Goal: Task Accomplishment & Management: Manage account settings

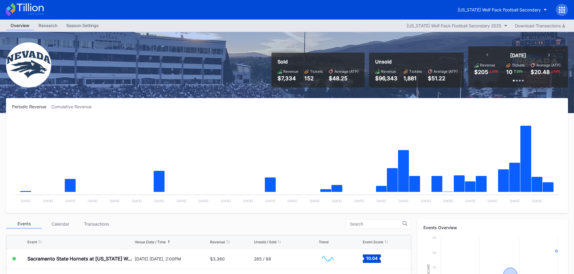
click at [19, 9] on icon at bounding box center [30, 7] width 27 height 8
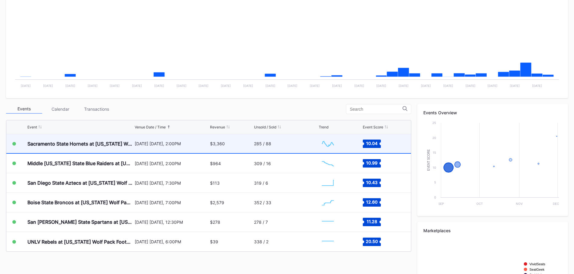
scroll to position [120, 0]
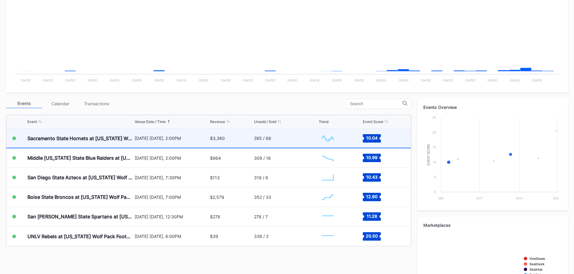
click at [286, 136] on div "285 / 88" at bounding box center [286, 138] width 64 height 19
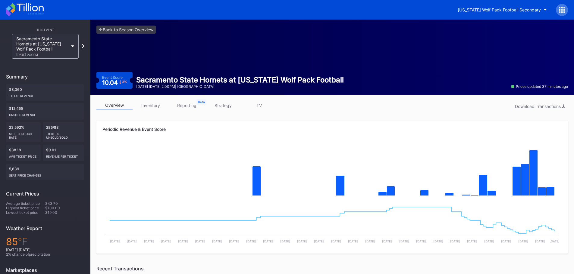
click at [148, 102] on link "inventory" at bounding box center [151, 105] width 36 height 9
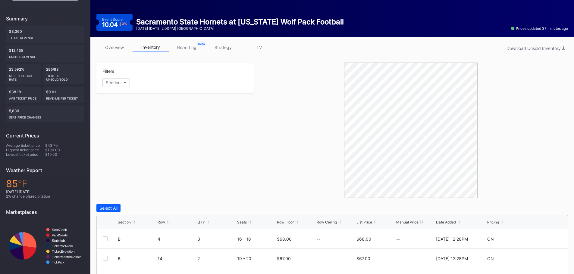
scroll to position [171, 0]
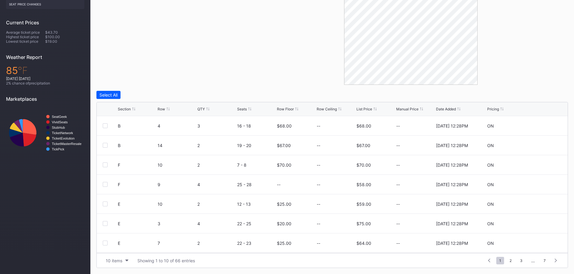
click at [130, 108] on div "Section" at bounding box center [124, 109] width 13 height 5
click at [536, 125] on div at bounding box center [543, 126] width 36 height 5
click at [541, 126] on icon at bounding box center [543, 126] width 5 height 5
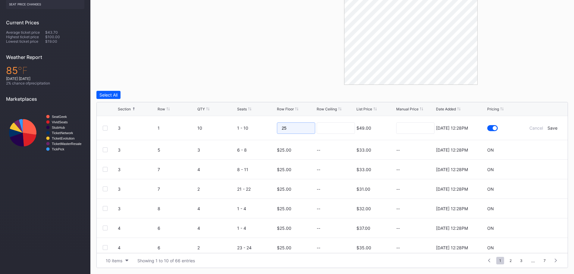
drag, startPoint x: 289, startPoint y: 130, endPoint x: 250, endPoint y: 127, distance: 39.6
click at [250, 127] on form "3 1 10 1 - 10 25 $49.00 7/14/2025 12:28PM Cancel Save" at bounding box center [340, 128] width 444 height 24
click at [549, 128] on div "Save" at bounding box center [552, 128] width 10 height 5
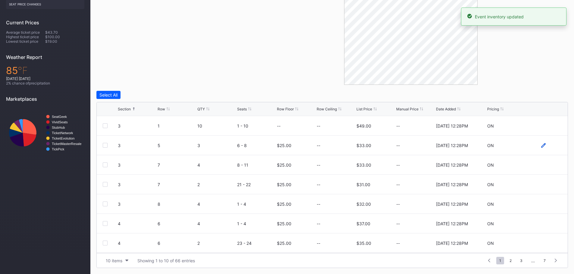
click at [541, 147] on icon at bounding box center [543, 145] width 5 height 5
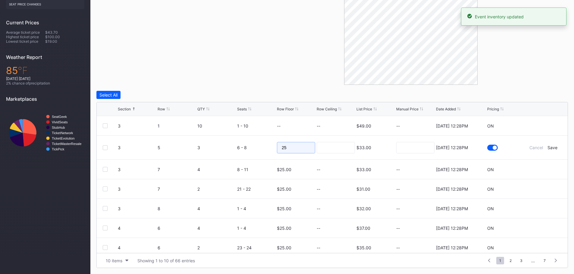
drag, startPoint x: 278, startPoint y: 150, endPoint x: 236, endPoint y: 144, distance: 42.6
click at [236, 144] on form "3 5 3 6 - 8 25 $33.00 7/14/2025 12:28PM Cancel Save" at bounding box center [340, 148] width 444 height 24
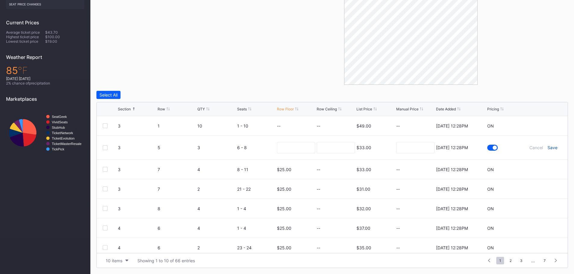
click at [550, 148] on div "Save" at bounding box center [552, 147] width 10 height 5
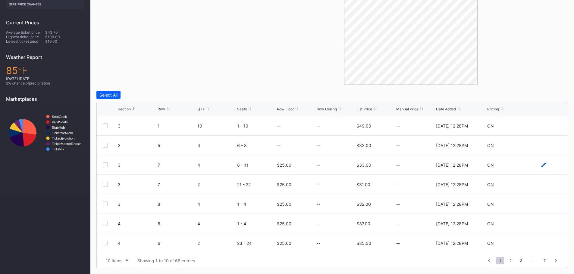
click at [541, 166] on icon at bounding box center [543, 165] width 5 height 5
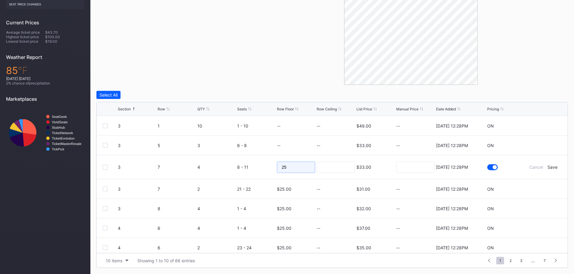
drag, startPoint x: 302, startPoint y: 168, endPoint x: 270, endPoint y: 165, distance: 32.1
click at [270, 165] on form "3 7 4 8 - 11 25 $33.00 7/14/2025 12:28PM Cancel Save" at bounding box center [340, 167] width 444 height 24
click at [548, 167] on div "Save" at bounding box center [552, 167] width 10 height 5
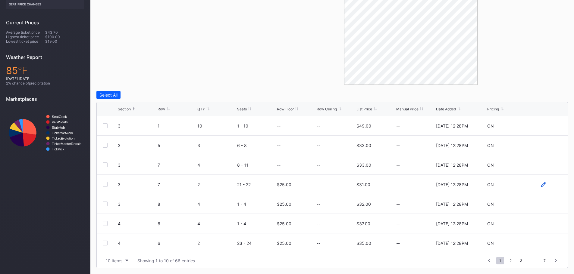
click at [541, 184] on icon at bounding box center [543, 184] width 5 height 5
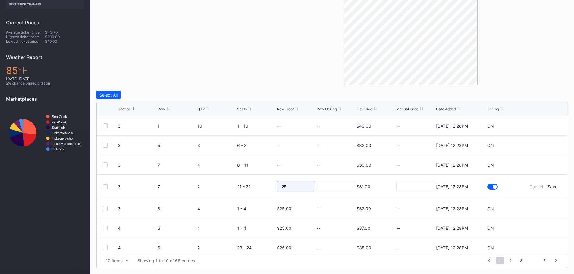
drag, startPoint x: 267, startPoint y: 185, endPoint x: 257, endPoint y: 184, distance: 10.6
click at [257, 185] on form "3 7 2 21 - 22 25 $31.00 7/14/2025 12:28PM Cancel Save" at bounding box center [340, 187] width 444 height 24
click at [548, 188] on div "Save" at bounding box center [552, 186] width 10 height 5
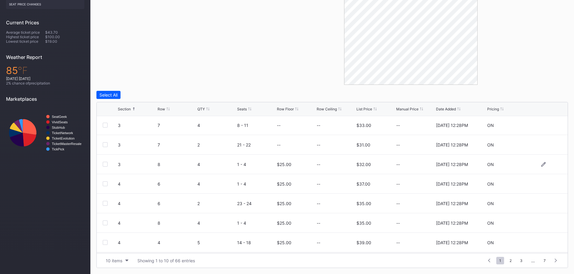
scroll to position [59, 0]
click at [541, 185] on icon at bounding box center [543, 185] width 5 height 5
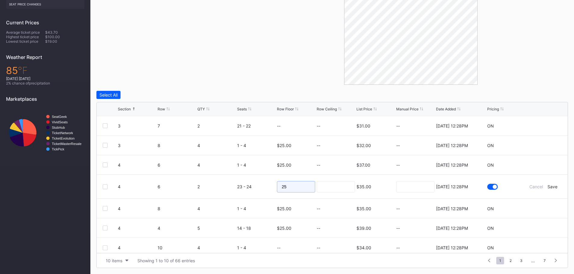
click at [286, 185] on input "25" at bounding box center [296, 186] width 38 height 11
type input "2"
click at [549, 184] on div "Save" at bounding box center [552, 186] width 10 height 5
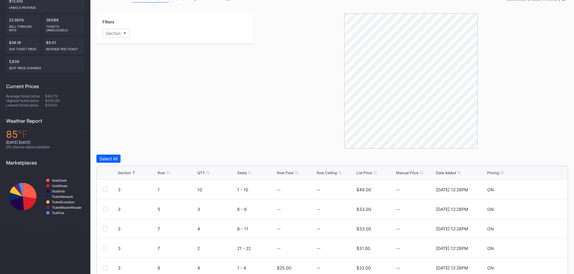
scroll to position [0, 0]
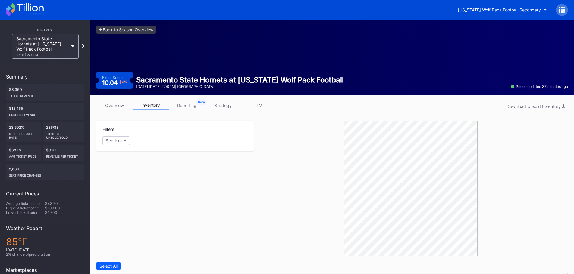
click at [35, 8] on icon at bounding box center [25, 9] width 38 height 13
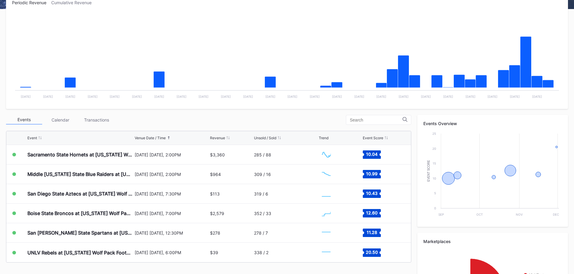
scroll to position [181, 0]
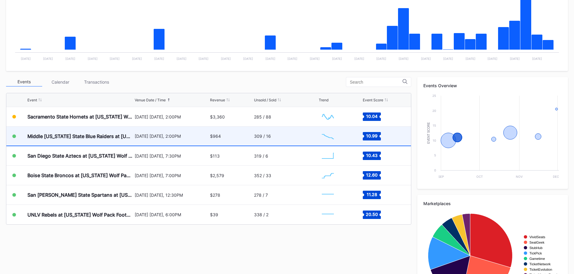
scroll to position [151, 0]
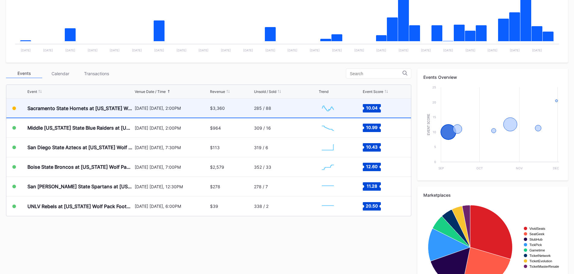
click at [127, 111] on div "Sacramento State Hornets at [US_STATE] Wolf Pack Football" at bounding box center [80, 108] width 106 height 19
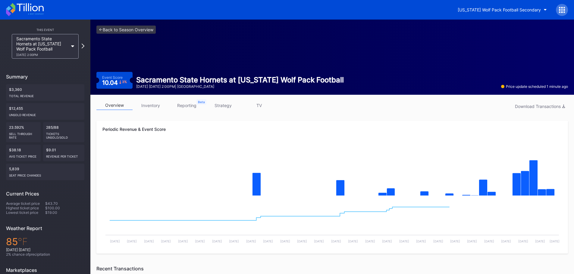
click at [159, 107] on link "inventory" at bounding box center [151, 105] width 36 height 9
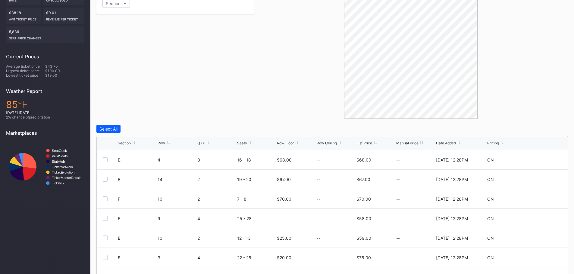
scroll to position [151, 0]
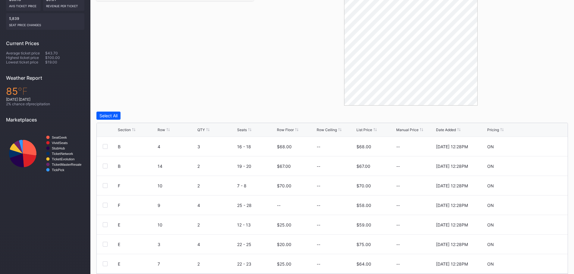
click at [365, 129] on div "List Price" at bounding box center [364, 130] width 16 height 5
click at [541, 147] on icon at bounding box center [543, 147] width 5 height 5
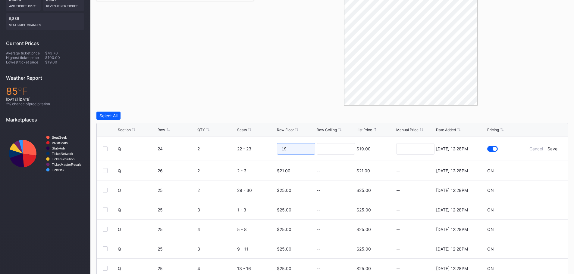
click at [306, 150] on input "19" at bounding box center [296, 148] width 38 height 11
type input "17"
click at [549, 147] on div "Save" at bounding box center [552, 148] width 10 height 5
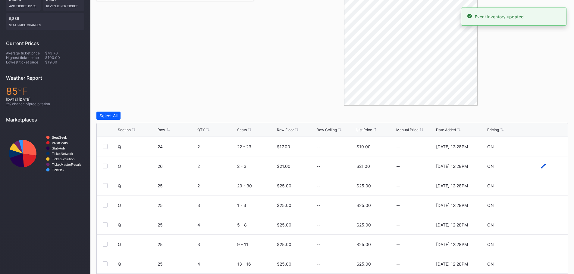
click at [541, 167] on icon at bounding box center [543, 166] width 5 height 5
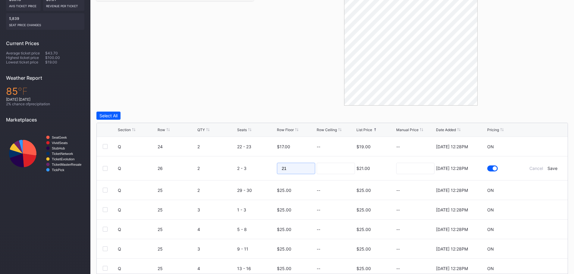
drag, startPoint x: 308, startPoint y: 171, endPoint x: 267, endPoint y: 166, distance: 41.8
click at [267, 167] on form "Q 26 2 2 - 3 21 $21.00 7/14/2025 12:28PM Cancel Save" at bounding box center [340, 169] width 444 height 24
type input "19"
click at [547, 169] on div "Save" at bounding box center [552, 168] width 10 height 5
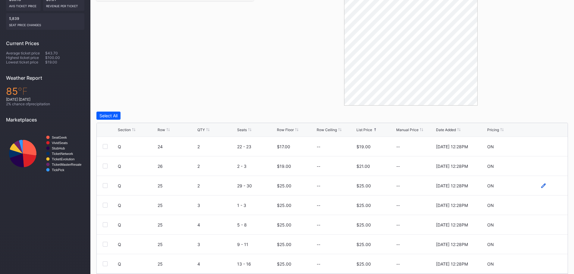
click at [541, 184] on icon at bounding box center [543, 186] width 5 height 5
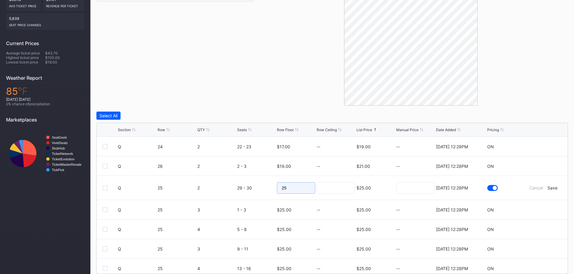
click at [297, 191] on input "25" at bounding box center [296, 188] width 38 height 11
type input "21"
click at [548, 189] on div "Save" at bounding box center [552, 188] width 10 height 5
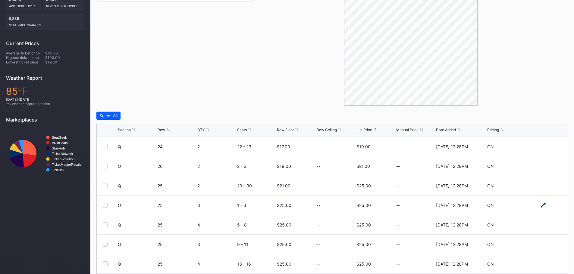
click at [541, 204] on icon at bounding box center [543, 205] width 5 height 5
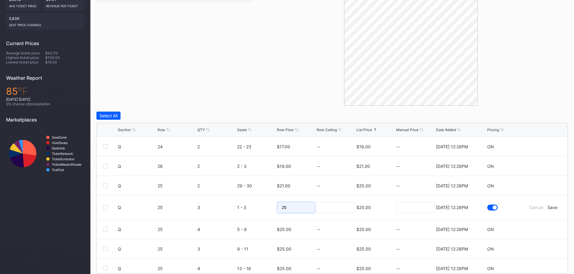
drag, startPoint x: 296, startPoint y: 208, endPoint x: 268, endPoint y: 206, distance: 28.1
click at [268, 206] on form "Q 25 3 1 - 3 25 $25.00 7/14/2025 12:28PM Cancel Save" at bounding box center [340, 208] width 444 height 24
type input "16"
click at [551, 205] on div "Save" at bounding box center [552, 207] width 10 height 5
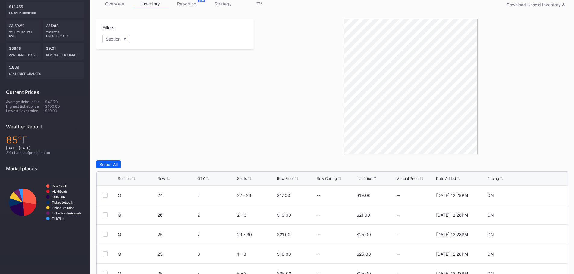
scroll to position [0, 0]
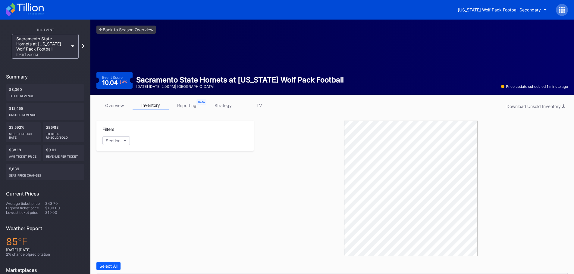
click at [34, 12] on icon at bounding box center [25, 9] width 38 height 13
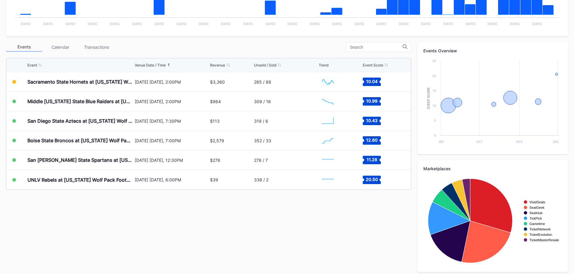
scroll to position [181, 0]
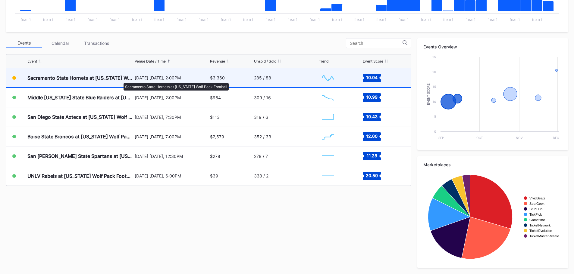
click at [120, 80] on div "Sacramento State Hornets at [US_STATE] Wolf Pack Football" at bounding box center [80, 78] width 106 height 6
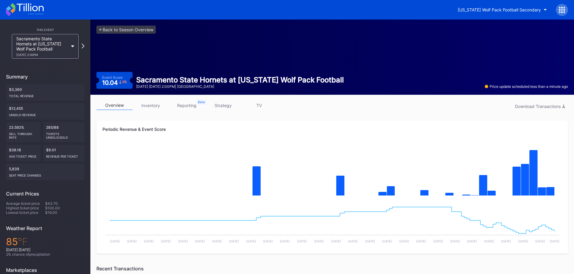
click at [146, 105] on link "inventory" at bounding box center [151, 105] width 36 height 9
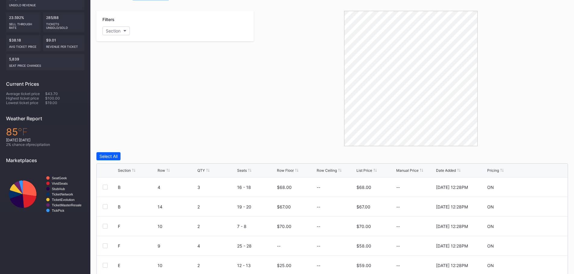
scroll to position [171, 0]
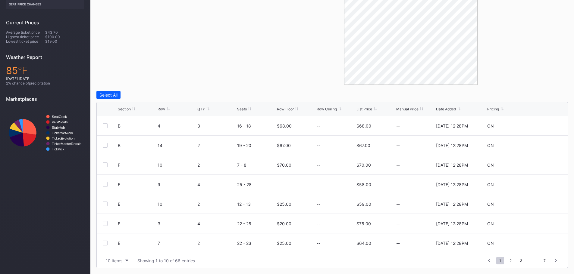
click at [362, 111] on div "List Price" at bounding box center [364, 109] width 16 height 5
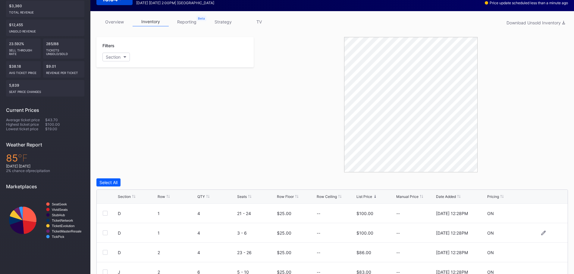
scroll to position [0, 0]
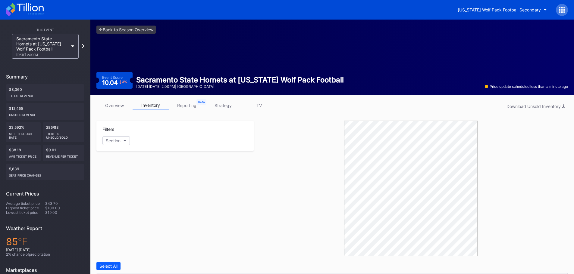
click at [118, 108] on link "overview" at bounding box center [114, 105] width 36 height 9
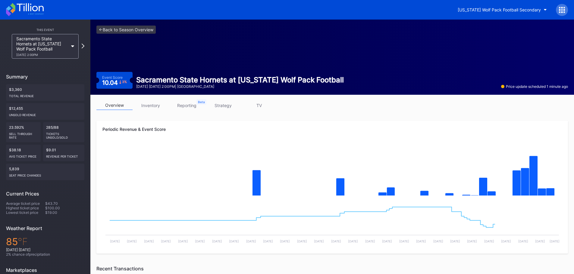
click at [42, 12] on icon at bounding box center [25, 9] width 38 height 13
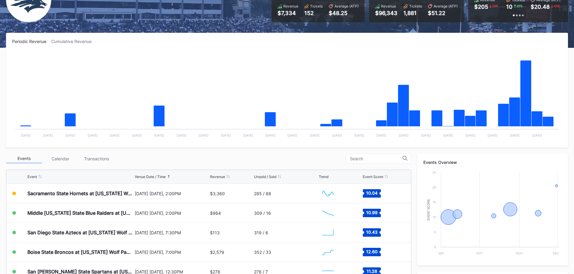
scroll to position [151, 0]
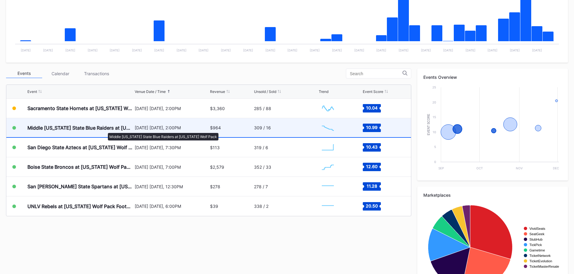
click at [99, 129] on div "Middle [US_STATE] State Blue Raiders at [US_STATE] Wolf Pack" at bounding box center [80, 128] width 106 height 6
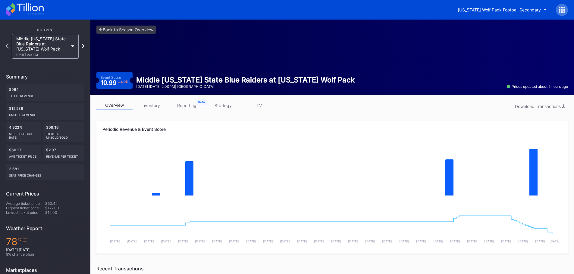
click at [30, 16] on icon at bounding box center [25, 9] width 38 height 13
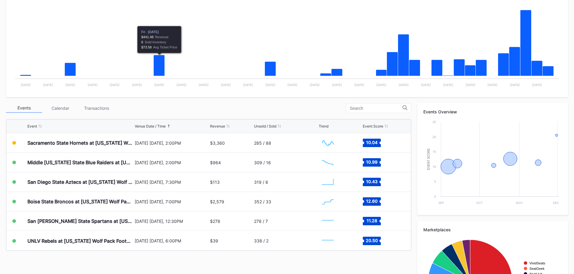
scroll to position [120, 0]
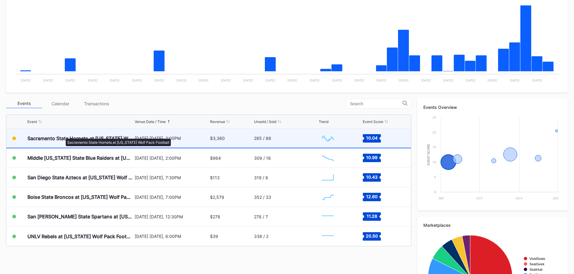
click at [63, 136] on div "Sacramento State Hornets at [US_STATE] Wolf Pack Football" at bounding box center [80, 139] width 106 height 6
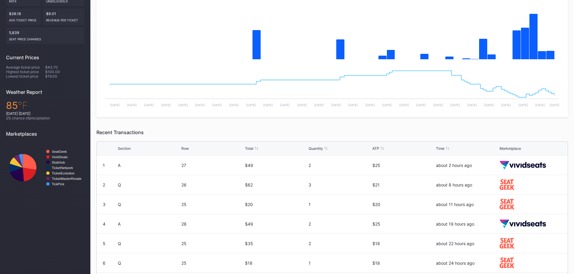
scroll to position [25, 0]
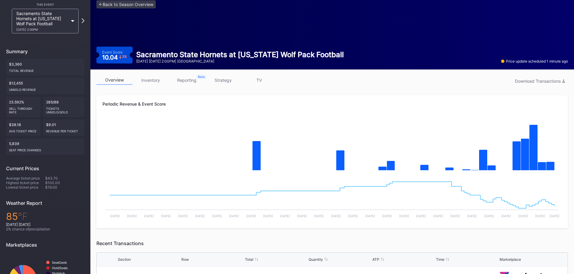
click at [150, 86] on div "overview inventory reporting strategy TV Download Transactions" at bounding box center [331, 82] width 471 height 12
click at [149, 82] on link "inventory" at bounding box center [151, 80] width 36 height 9
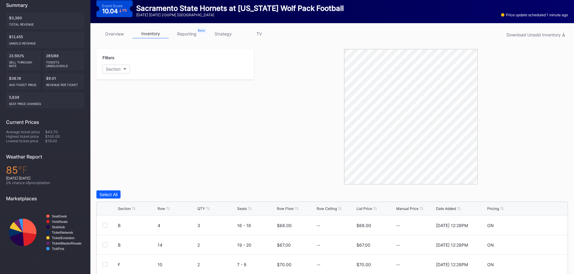
scroll to position [171, 0]
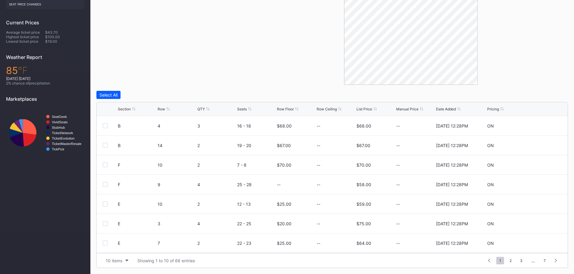
click at [364, 109] on div "List Price" at bounding box center [364, 109] width 16 height 5
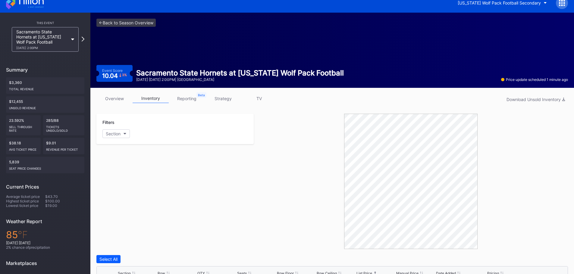
scroll to position [0, 0]
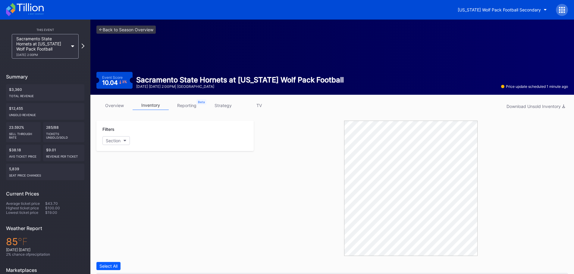
click at [33, 9] on icon at bounding box center [30, 7] width 27 height 8
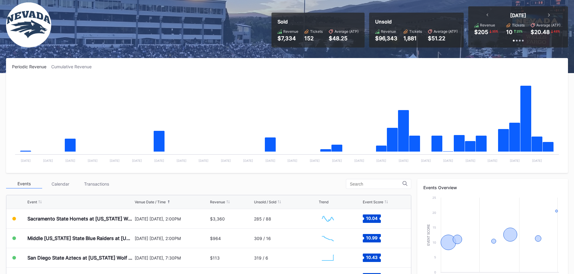
scroll to position [151, 0]
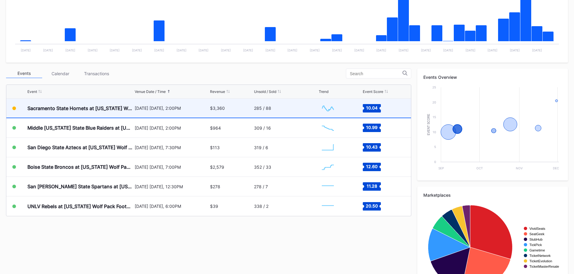
click at [103, 116] on div "Sacramento State Hornets at [US_STATE] Wolf Pack Football" at bounding box center [80, 108] width 106 height 19
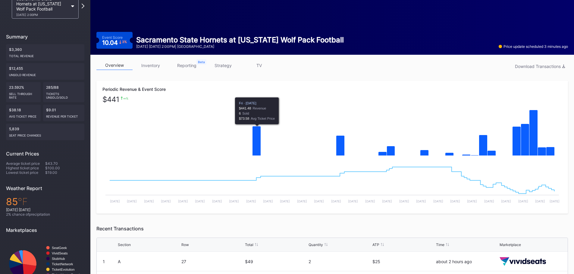
scroll to position [25, 0]
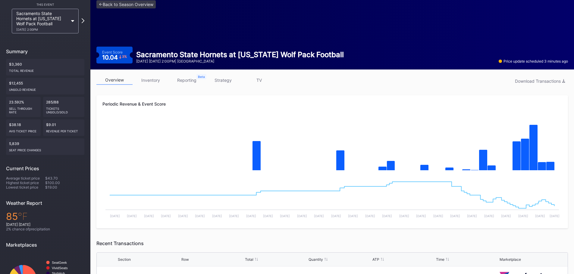
click at [156, 84] on link "inventory" at bounding box center [151, 80] width 36 height 9
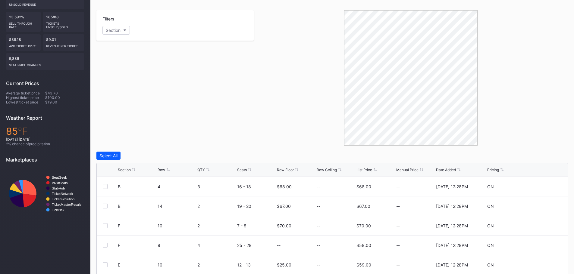
scroll to position [120, 0]
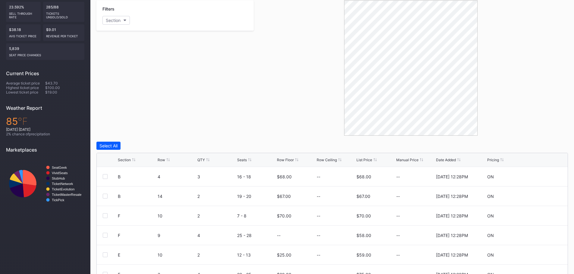
click at [120, 156] on div "Section Row QTY Seats Row Floor Row Ceiling List Price Manual Price Date Added …" at bounding box center [332, 160] width 471 height 14
click at [124, 160] on div "Section" at bounding box center [124, 160] width 13 height 5
click at [541, 178] on icon at bounding box center [543, 176] width 5 height 5
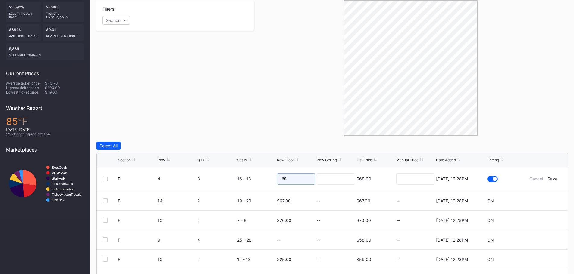
click at [293, 180] on input "68" at bounding box center [296, 178] width 38 height 11
type input "66"
click at [550, 177] on div "Save" at bounding box center [552, 178] width 10 height 5
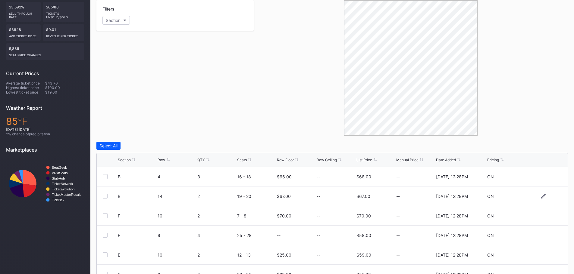
click at [541, 199] on div at bounding box center [543, 196] width 5 height 5
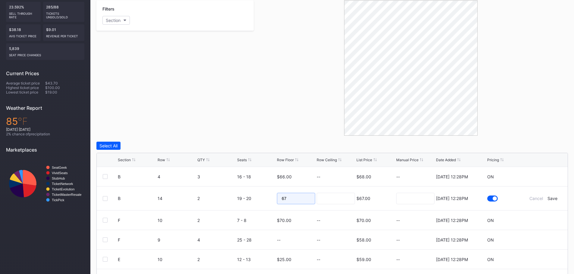
click at [289, 198] on input "67" at bounding box center [296, 198] width 38 height 11
type input "66"
click at [552, 199] on div "Save" at bounding box center [552, 198] width 10 height 5
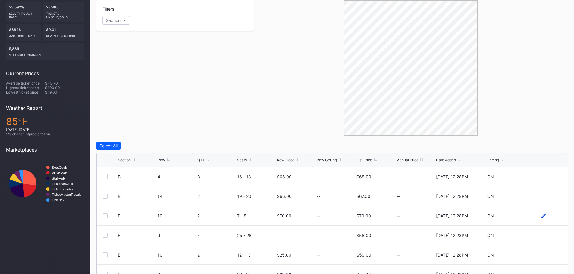
click at [541, 214] on icon at bounding box center [543, 216] width 5 height 5
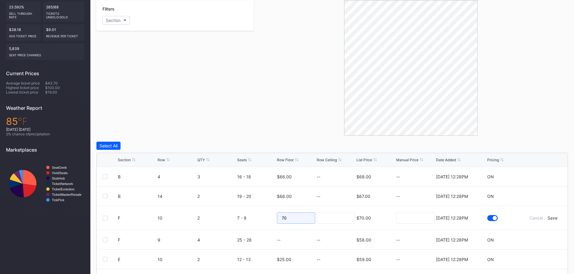
click at [299, 220] on input "70" at bounding box center [296, 218] width 38 height 11
type input "7"
type input "69"
click at [549, 216] on div "Save" at bounding box center [552, 218] width 10 height 5
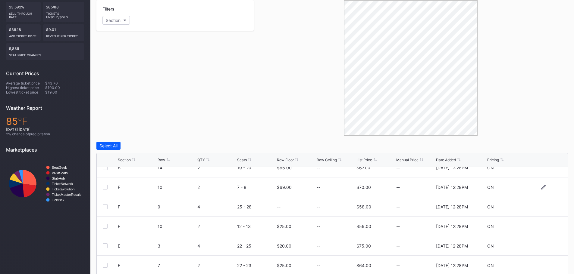
scroll to position [59, 0]
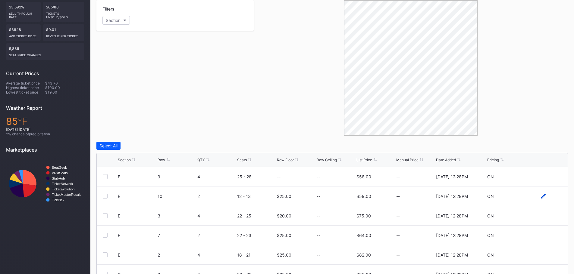
click at [541, 197] on icon at bounding box center [543, 196] width 5 height 5
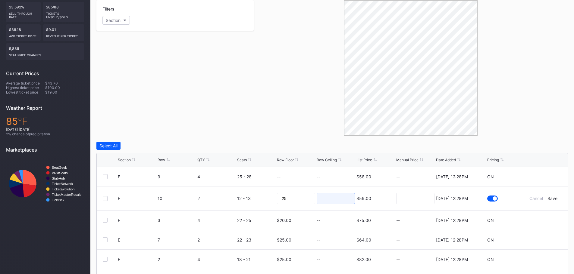
click at [318, 198] on input at bounding box center [336, 198] width 38 height 11
drag, startPoint x: 301, startPoint y: 201, endPoint x: 283, endPoint y: 200, distance: 17.8
click at [283, 200] on input "25" at bounding box center [296, 198] width 38 height 11
type input "2"
click at [550, 198] on div "Save" at bounding box center [552, 198] width 10 height 5
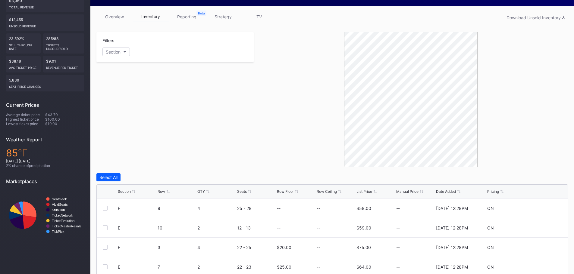
scroll to position [0, 0]
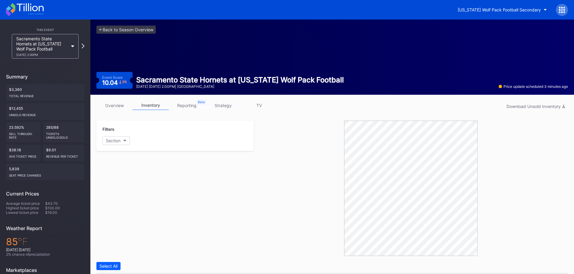
click at [22, 14] on icon at bounding box center [25, 9] width 38 height 13
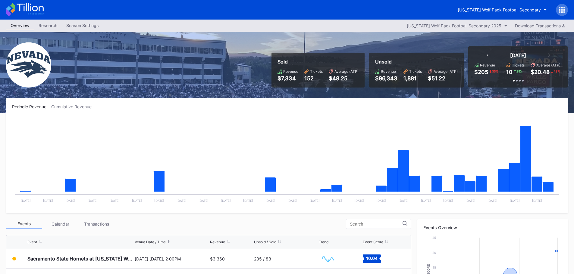
click at [560, 8] on icon at bounding box center [560, 8] width 2 height 2
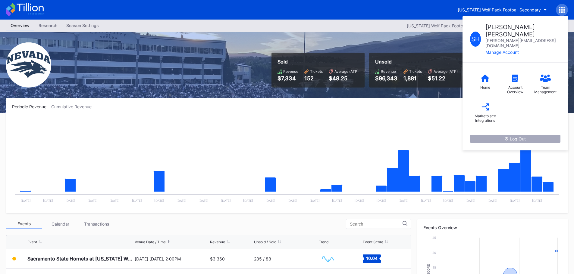
click at [509, 136] on div "Log Out" at bounding box center [514, 138] width 21 height 5
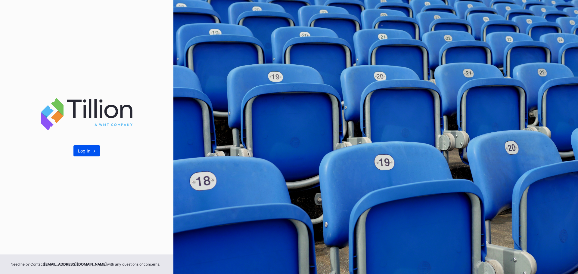
click at [88, 145] on button "Log In ->" at bounding box center [86, 150] width 27 height 11
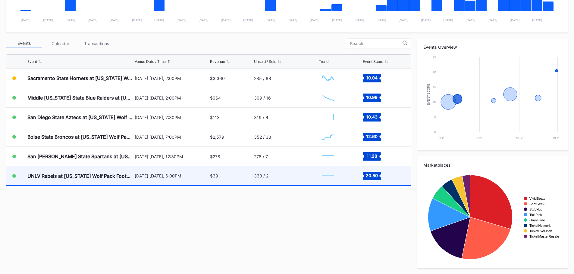
scroll to position [120, 0]
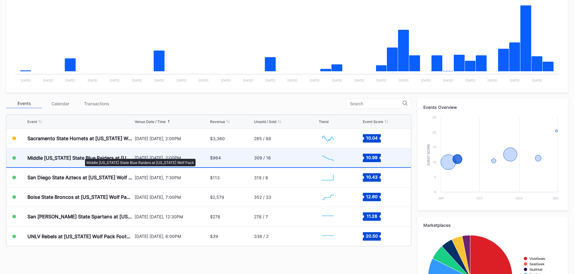
click at [82, 156] on div "Middle [US_STATE] State Blue Raiders at [US_STATE] Wolf Pack" at bounding box center [80, 158] width 106 height 6
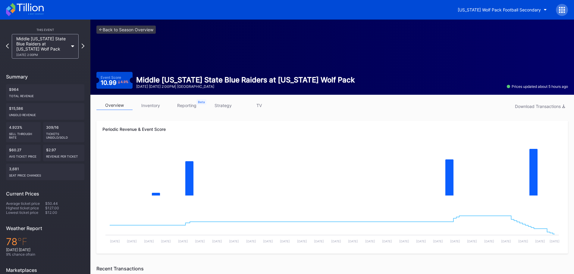
click at [153, 105] on link "inventory" at bounding box center [151, 105] width 36 height 9
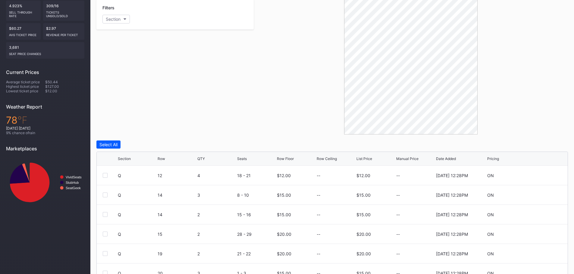
scroll to position [171, 0]
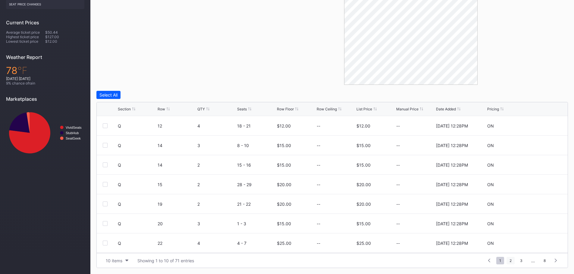
click at [510, 263] on span "2" at bounding box center [510, 261] width 8 height 8
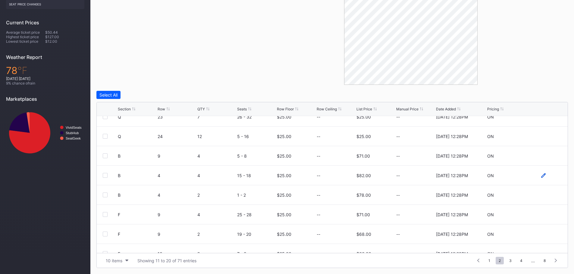
click at [541, 177] on icon at bounding box center [543, 175] width 5 height 5
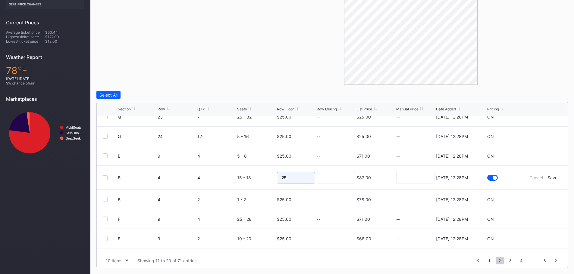
click at [305, 179] on input "25" at bounding box center [296, 177] width 38 height 11
type input "2"
type input "1"
click at [551, 176] on div "Save" at bounding box center [552, 177] width 10 height 5
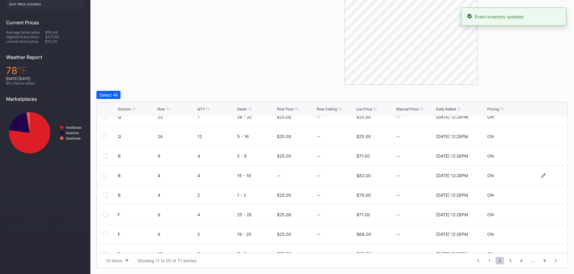
scroll to position [0, 0]
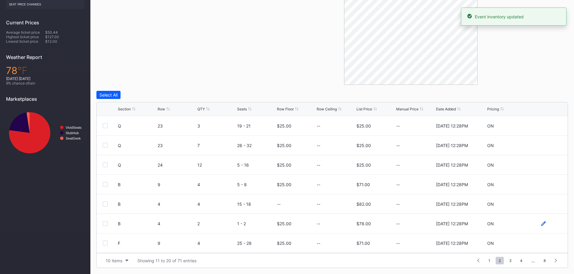
click at [541, 225] on icon at bounding box center [543, 223] width 5 height 5
drag, startPoint x: 298, startPoint y: 226, endPoint x: 257, endPoint y: 226, distance: 41.3
click at [257, 226] on form "B 4 2 1 - 2 25 $78.00 7/14/2025 12:28PM Cancel Save" at bounding box center [340, 226] width 444 height 24
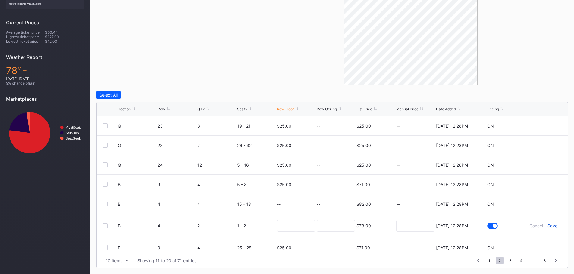
click at [551, 226] on div "Save" at bounding box center [552, 225] width 10 height 5
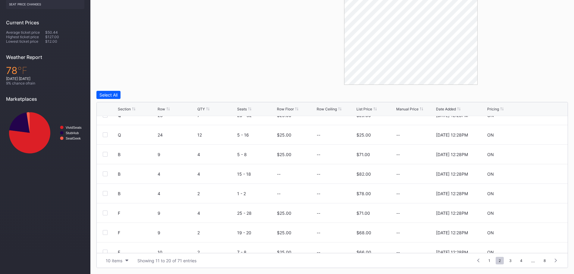
scroll to position [59, 0]
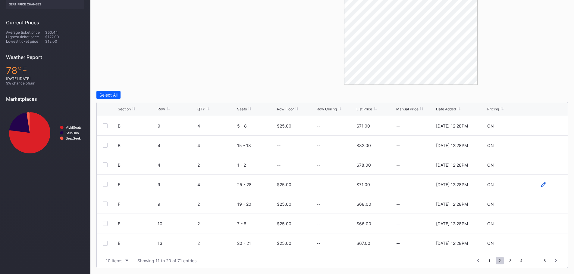
click at [541, 186] on icon at bounding box center [543, 185] width 5 height 5
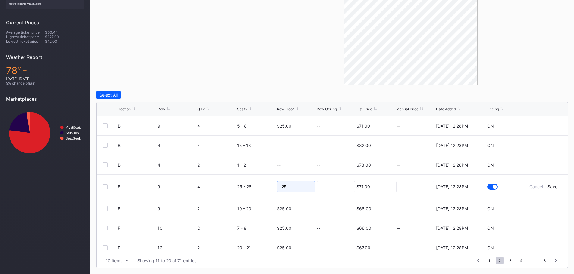
drag, startPoint x: 303, startPoint y: 186, endPoint x: 258, endPoint y: 185, distance: 45.2
click at [258, 185] on form "F 9 4 25 - 28 25 $71.00 7/14/2025 12:28PM Cancel Save" at bounding box center [340, 187] width 444 height 24
click at [549, 188] on div "Save" at bounding box center [552, 186] width 10 height 5
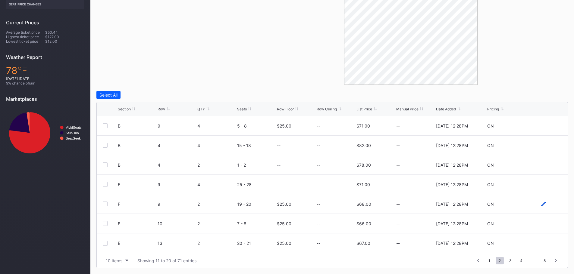
click at [541, 203] on icon at bounding box center [543, 204] width 5 height 5
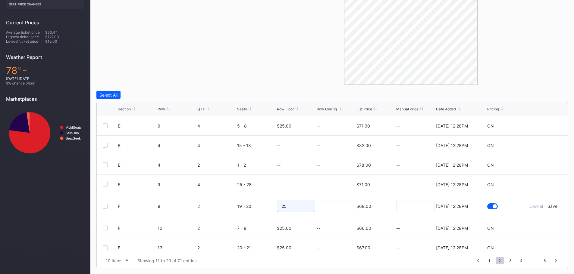
drag, startPoint x: 304, startPoint y: 205, endPoint x: 215, endPoint y: 195, distance: 89.7
click at [215, 195] on form "F 9 2 19 - 20 25 $68.00 7/14/2025 12:28PM Cancel Save" at bounding box center [340, 207] width 444 height 24
click at [547, 207] on div "Save" at bounding box center [552, 206] width 10 height 5
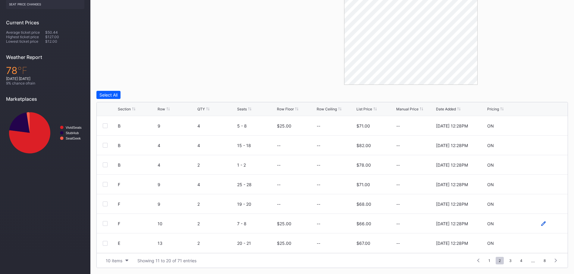
click at [541, 222] on icon at bounding box center [543, 224] width 5 height 5
drag, startPoint x: 292, startPoint y: 223, endPoint x: 229, endPoint y: 216, distance: 63.0
click at [229, 216] on form "F 10 2 7 - 8 25 $66.00 7/14/2025 12:28PM Cancel Save" at bounding box center [340, 226] width 444 height 24
click at [547, 228] on div "Save" at bounding box center [552, 225] width 10 height 5
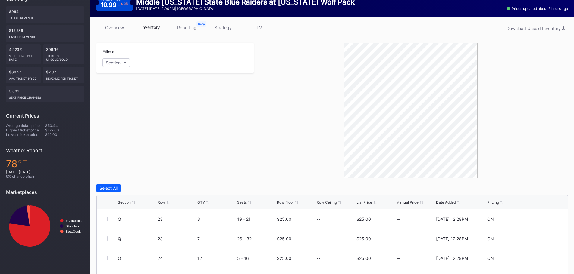
scroll to position [0, 0]
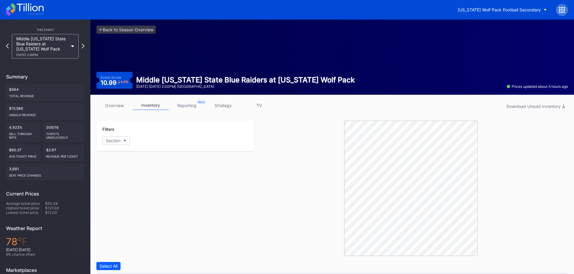
click at [35, 3] on icon at bounding box center [25, 9] width 38 height 13
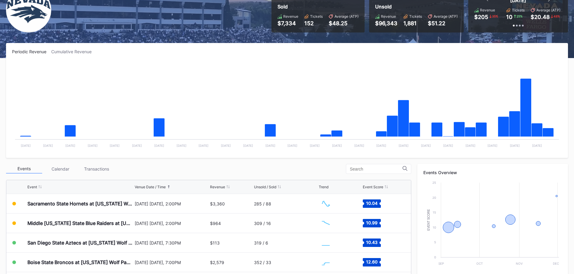
scroll to position [181, 0]
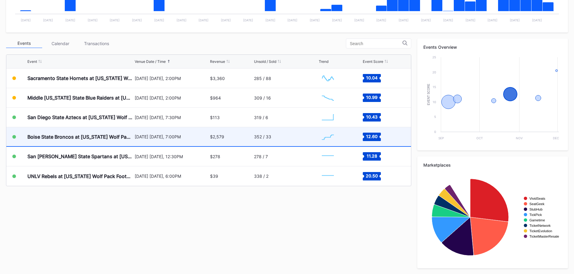
click at [183, 136] on div "[DATE] [DATE], 7:00PM" at bounding box center [172, 136] width 74 height 5
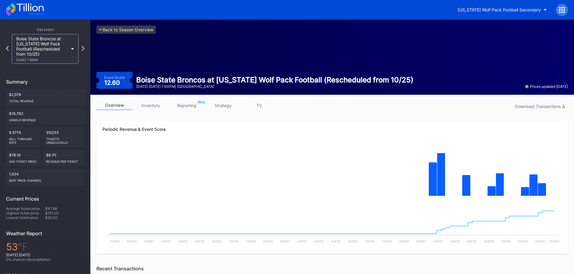
click at [156, 101] on link "inventory" at bounding box center [151, 105] width 36 height 9
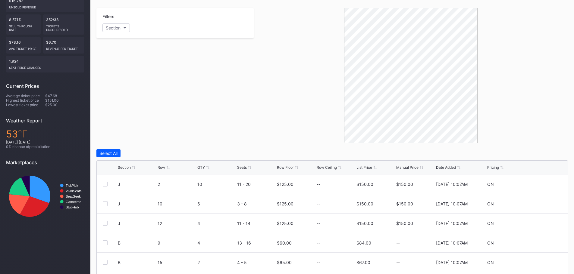
scroll to position [171, 0]
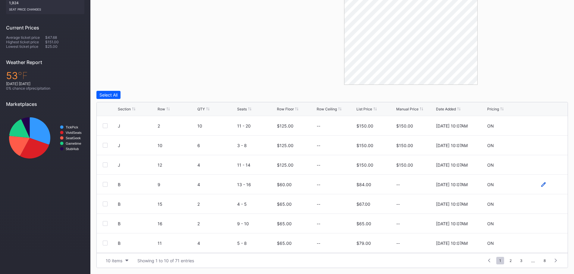
click at [541, 186] on icon at bounding box center [543, 185] width 5 height 5
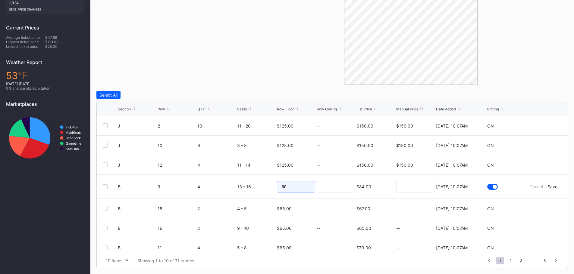
click at [296, 190] on input "60" at bounding box center [296, 186] width 38 height 11
type input "6"
type input "75"
click at [554, 184] on div "Cancel Save" at bounding box center [543, 186] width 36 height 5
click at [549, 189] on div "Save" at bounding box center [552, 186] width 10 height 5
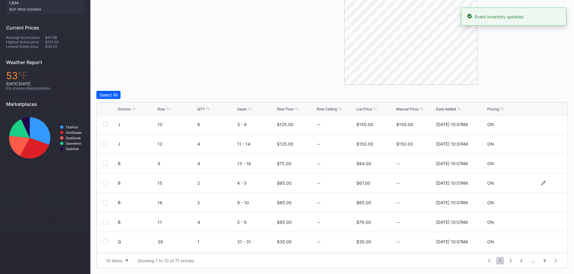
scroll to position [30, 0]
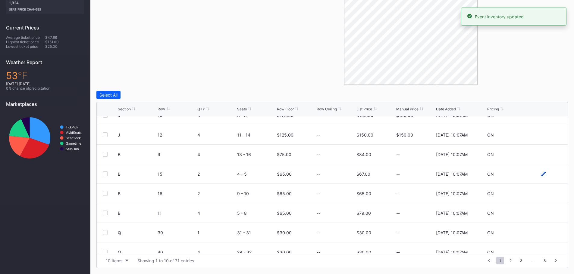
click at [541, 174] on icon at bounding box center [543, 174] width 5 height 5
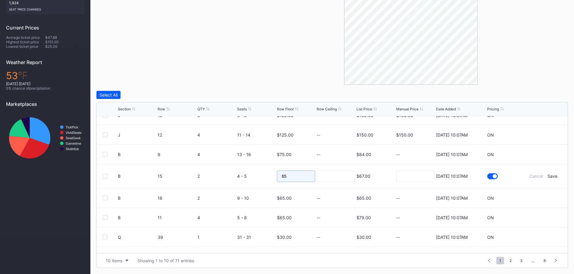
drag, startPoint x: 287, startPoint y: 179, endPoint x: 308, endPoint y: 181, distance: 20.6
click at [272, 176] on form "B 15 2 4 - 5 65 $67.00 8/20/2025 10:07AM Cancel Save" at bounding box center [340, 176] width 444 height 24
click at [550, 175] on div "Save" at bounding box center [552, 176] width 10 height 5
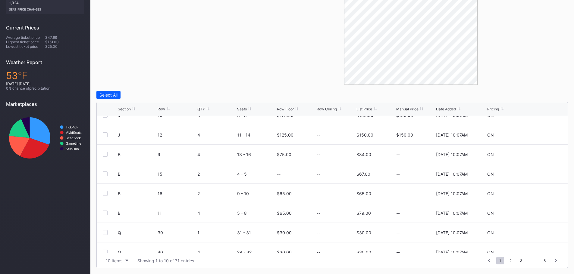
scroll to position [0, 0]
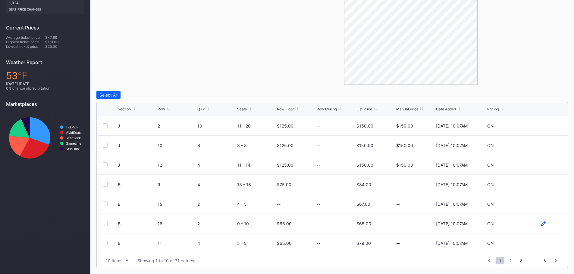
click at [541, 223] on icon at bounding box center [543, 224] width 5 height 5
drag, startPoint x: 289, startPoint y: 226, endPoint x: 271, endPoint y: 225, distance: 18.4
click at [271, 225] on form "B 16 2 9 - 10 65 $65.00 8/20/2025 10:07AM Cancel Save" at bounding box center [340, 226] width 444 height 24
click at [553, 226] on div "Save" at bounding box center [552, 225] width 10 height 5
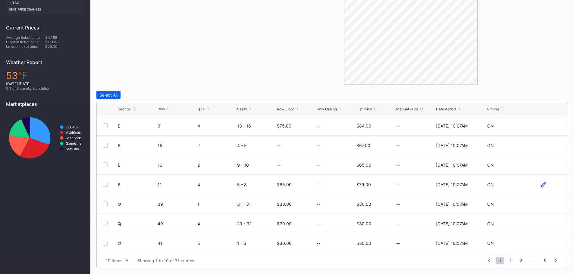
click at [541, 183] on icon at bounding box center [543, 185] width 5 height 5
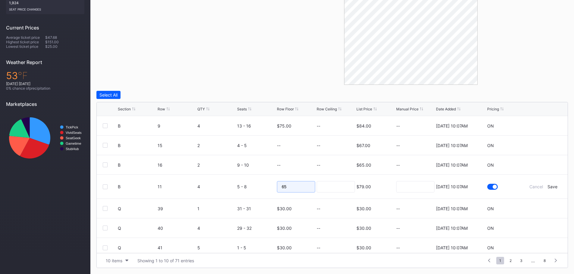
drag, startPoint x: 301, startPoint y: 186, endPoint x: 265, endPoint y: 182, distance: 36.2
click at [265, 182] on form "B 11 4 5 - 8 65 $79.00 8/20/2025 10:07AM Cancel Save" at bounding box center [340, 187] width 444 height 24
click at [547, 188] on div "Save" at bounding box center [552, 186] width 10 height 5
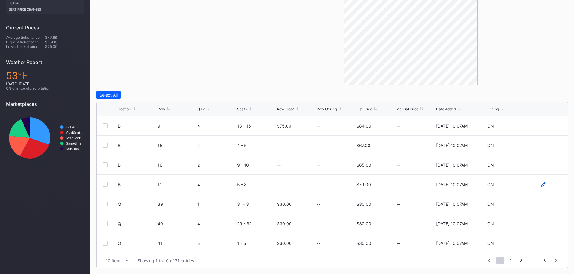
click at [541, 184] on icon at bounding box center [543, 184] width 5 height 5
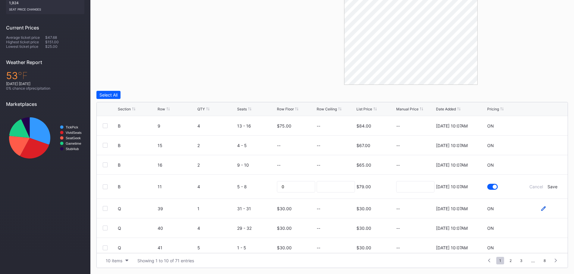
click at [541, 210] on icon at bounding box center [543, 209] width 5 height 5
click at [304, 207] on input "30" at bounding box center [296, 206] width 38 height 11
type input "3"
click at [547, 207] on div "Save" at bounding box center [552, 206] width 10 height 5
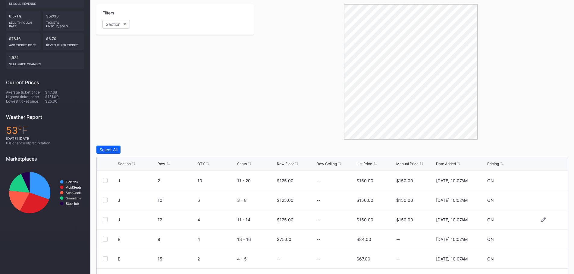
scroll to position [0, 0]
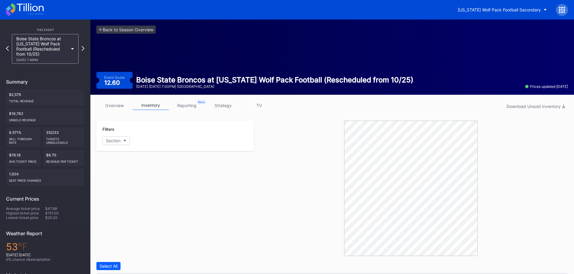
click at [30, 9] on icon at bounding box center [25, 9] width 38 height 13
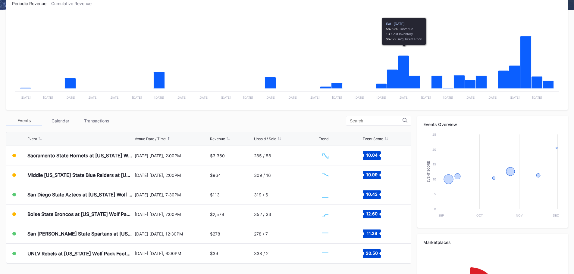
scroll to position [181, 0]
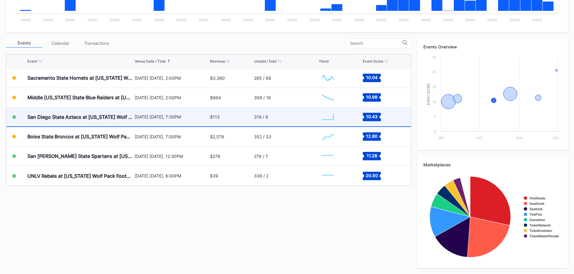
click at [136, 114] on div "[DATE] [DATE], 7:30PM" at bounding box center [172, 117] width 74 height 19
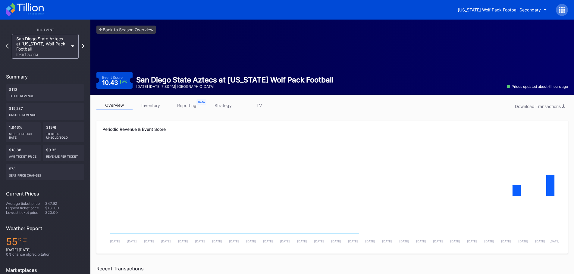
click at [150, 108] on link "inventory" at bounding box center [151, 105] width 36 height 9
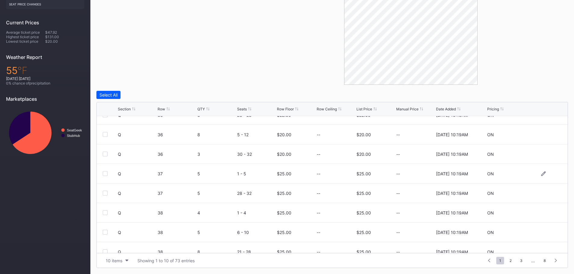
scroll to position [59, 0]
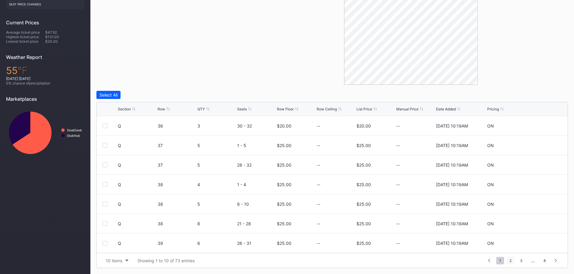
click at [508, 261] on span "2" at bounding box center [510, 261] width 8 height 8
click at [541, 164] on icon at bounding box center [543, 165] width 5 height 5
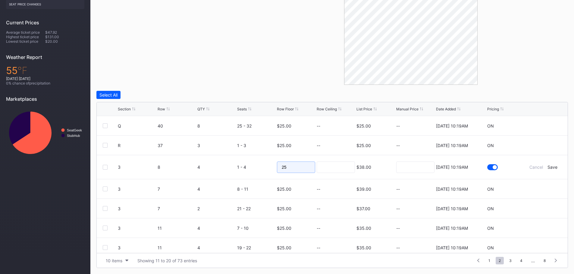
drag, startPoint x: 294, startPoint y: 172, endPoint x: 227, endPoint y: 162, distance: 68.2
click at [227, 162] on form "3 8 4 1 - 4 25 $38.00 [DATE] 10:19AM Cancel Save" at bounding box center [340, 167] width 444 height 24
click at [550, 164] on form "3 8 4 1 - 4 $38.00 [DATE] 10:19AM Cancel Save" at bounding box center [340, 167] width 444 height 24
click at [548, 166] on div "Save" at bounding box center [552, 167] width 10 height 5
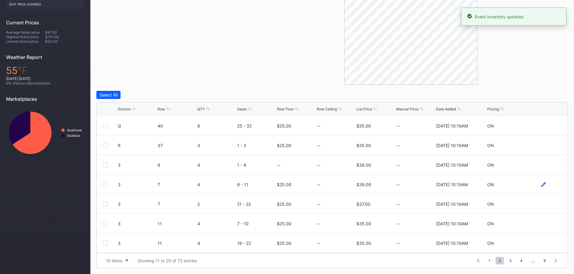
click at [541, 186] on icon at bounding box center [543, 184] width 5 height 5
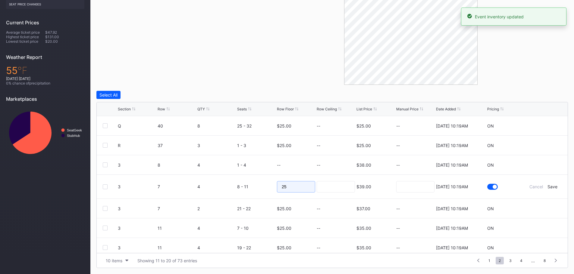
click at [304, 188] on input "25" at bounding box center [296, 186] width 38 height 11
type input "2"
click at [552, 186] on div "Save" at bounding box center [552, 186] width 10 height 5
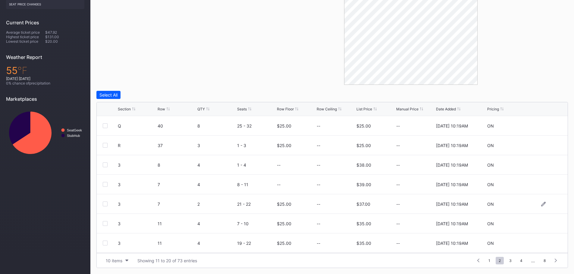
click at [536, 205] on div at bounding box center [543, 204] width 36 height 5
click at [541, 203] on icon at bounding box center [543, 204] width 5 height 5
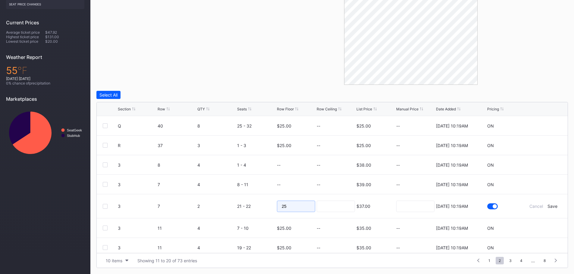
drag, startPoint x: 296, startPoint y: 205, endPoint x: 264, endPoint y: 203, distance: 32.0
click at [264, 203] on form "3 7 2 21 - 22 25 $37.00 [DATE] 10:19AM Cancel Save" at bounding box center [340, 207] width 444 height 24
click at [549, 206] on div "Save" at bounding box center [552, 206] width 10 height 5
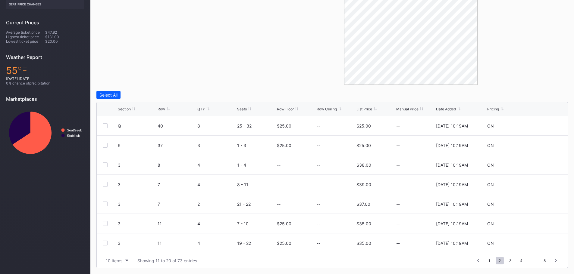
scroll to position [59, 0]
click at [513, 260] on span "3" at bounding box center [510, 261] width 8 height 8
click at [509, 261] on span "4" at bounding box center [510, 261] width 8 height 8
click at [544, 203] on div at bounding box center [543, 204] width 36 height 5
click at [536, 205] on div at bounding box center [543, 204] width 36 height 5
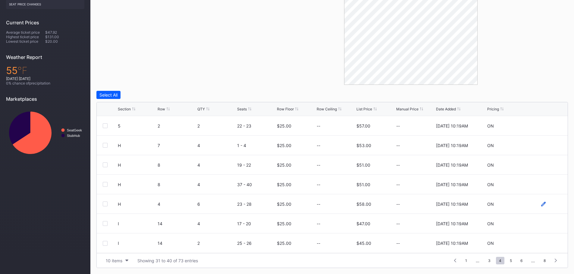
click at [541, 204] on icon at bounding box center [543, 204] width 5 height 5
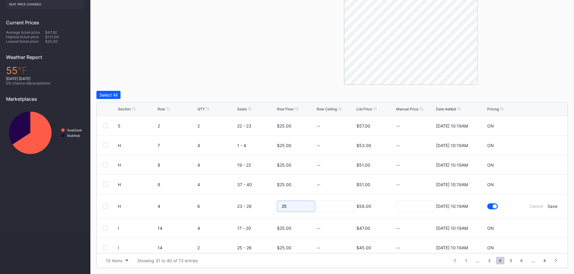
click at [251, 202] on form "H 4 6 23 - 28 25 $58.00 8/20/2025 10:19AM Cancel Save" at bounding box center [340, 207] width 444 height 24
click at [551, 205] on div "Save" at bounding box center [552, 206] width 10 height 5
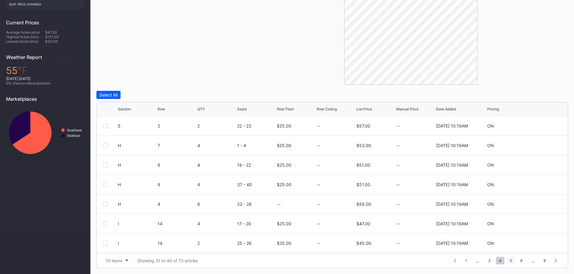
click at [509, 258] on span "5" at bounding box center [511, 261] width 8 height 8
click at [520, 259] on span "6" at bounding box center [521, 261] width 8 height 8
click at [541, 185] on icon at bounding box center [543, 184] width 5 height 5
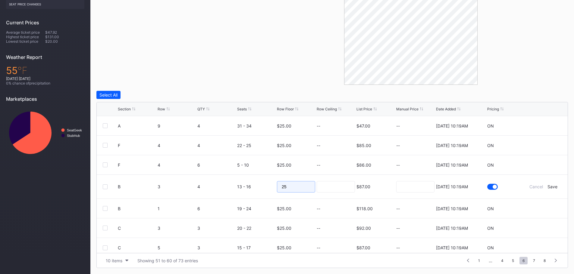
drag, startPoint x: 289, startPoint y: 185, endPoint x: 278, endPoint y: 186, distance: 11.5
click at [278, 186] on input "25" at bounding box center [296, 186] width 38 height 11
click at [551, 187] on div "Save" at bounding box center [552, 186] width 10 height 5
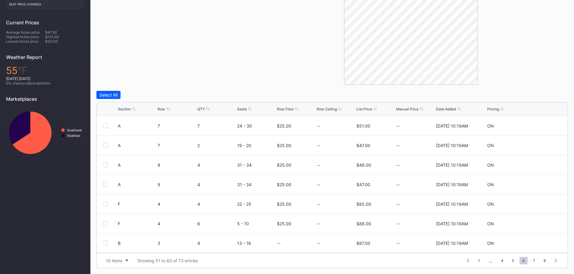
scroll to position [0, 0]
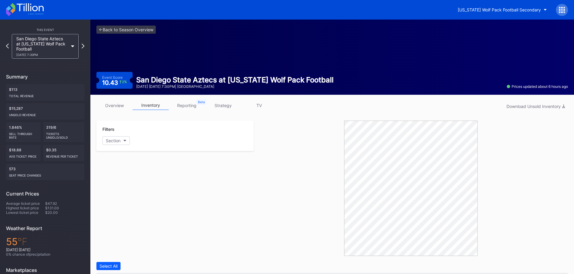
click at [42, 8] on icon at bounding box center [25, 9] width 38 height 13
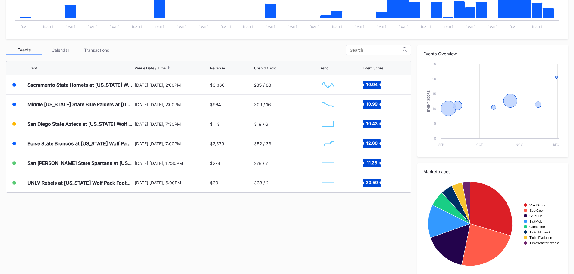
scroll to position [181, 0]
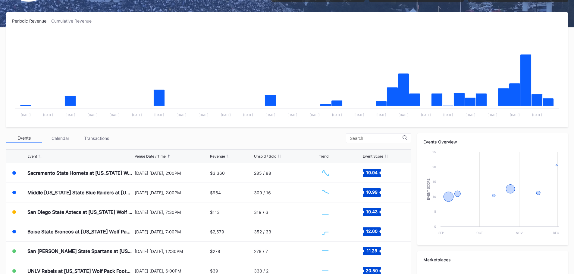
scroll to position [181, 0]
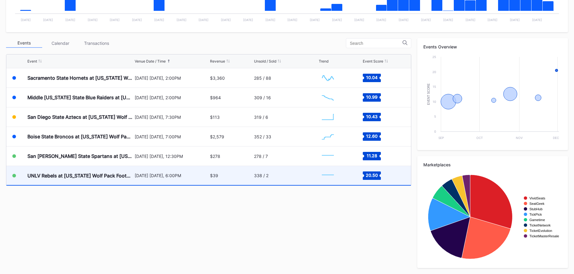
click at [115, 177] on div "UNLV Rebels at [US_STATE] Wolf Pack Football" at bounding box center [80, 176] width 106 height 6
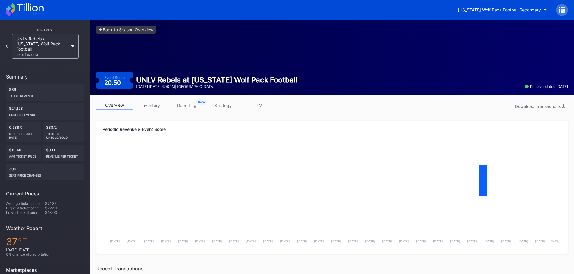
drag, startPoint x: 153, startPoint y: 106, endPoint x: 171, endPoint y: 113, distance: 19.5
click at [153, 106] on link "inventory" at bounding box center [151, 105] width 36 height 9
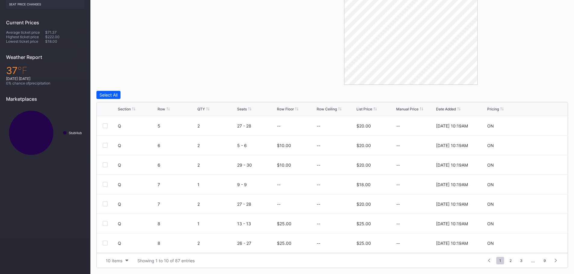
click at [363, 110] on div "List Price" at bounding box center [364, 109] width 16 height 5
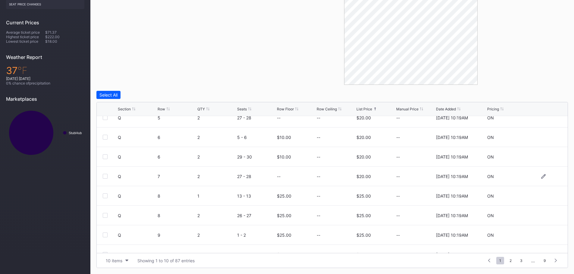
scroll to position [59, 0]
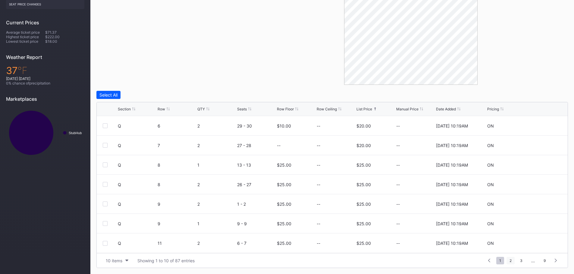
click at [511, 261] on span "2" at bounding box center [510, 261] width 8 height 8
click at [525, 263] on span "4" at bounding box center [521, 261] width 8 height 8
click at [512, 261] on span "5" at bounding box center [511, 261] width 8 height 8
click at [520, 260] on span "7" at bounding box center [521, 261] width 8 height 8
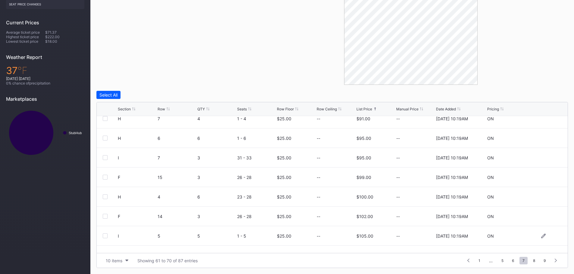
scroll to position [59, 0]
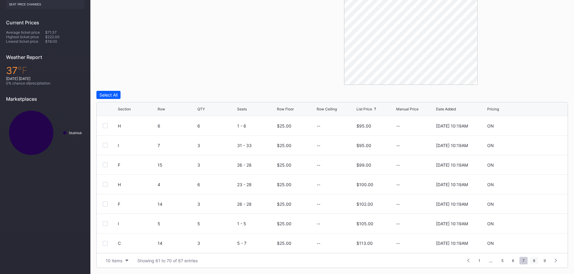
click at [532, 260] on span "8" at bounding box center [534, 261] width 8 height 8
click at [541, 184] on icon at bounding box center [543, 184] width 5 height 5
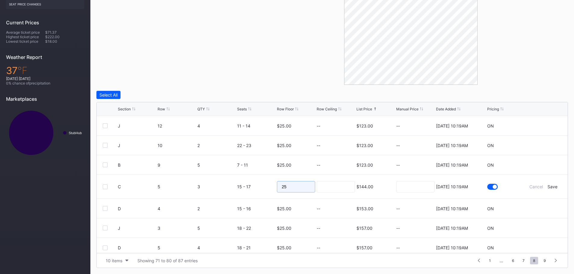
drag, startPoint x: 286, startPoint y: 186, endPoint x: 264, endPoint y: 185, distance: 21.7
click at [264, 185] on form "C 5 3 15 - 17 25 $144.00 8/20/2025 10:19AM Cancel Save" at bounding box center [340, 187] width 444 height 24
click at [549, 186] on div "Save" at bounding box center [552, 186] width 10 height 5
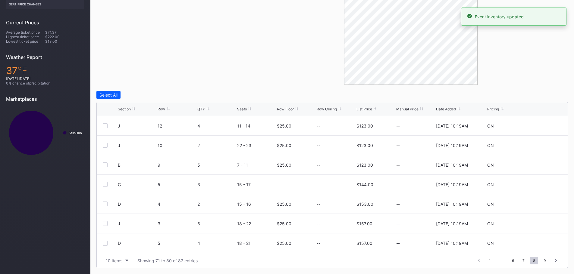
scroll to position [0, 0]
click at [541, 223] on icon at bounding box center [543, 224] width 5 height 5
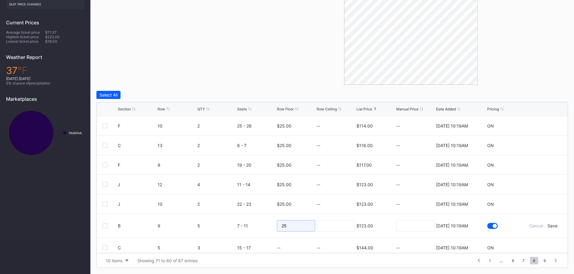
drag, startPoint x: 286, startPoint y: 225, endPoint x: 266, endPoint y: 223, distance: 20.0
click at [266, 223] on form "B 9 5 7 - 11 25 $123.00 8/20/2025 10:19AM Cancel Save" at bounding box center [340, 226] width 444 height 24
click at [550, 225] on div "Save" at bounding box center [552, 225] width 10 height 5
click at [541, 184] on icon at bounding box center [543, 185] width 5 height 5
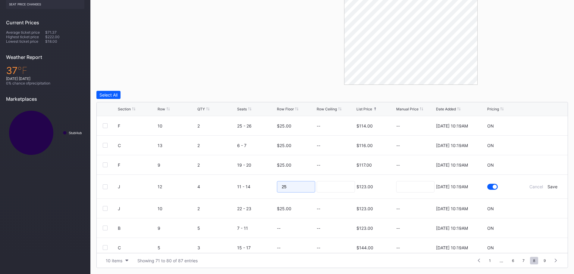
drag, startPoint x: 289, startPoint y: 189, endPoint x: 269, endPoint y: 188, distance: 20.5
click at [269, 188] on form "J 12 4 11 - 14 25 $123.00 8/20/2025 10:19AM Cancel Save" at bounding box center [340, 187] width 444 height 24
click at [547, 188] on div "Save" at bounding box center [552, 186] width 10 height 5
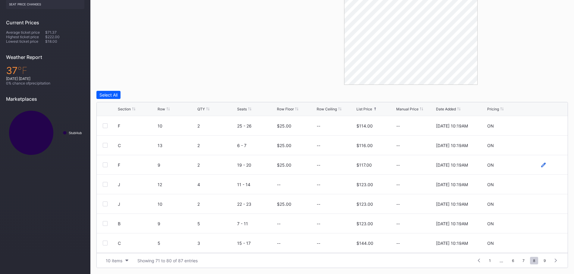
click at [541, 165] on icon at bounding box center [543, 165] width 5 height 5
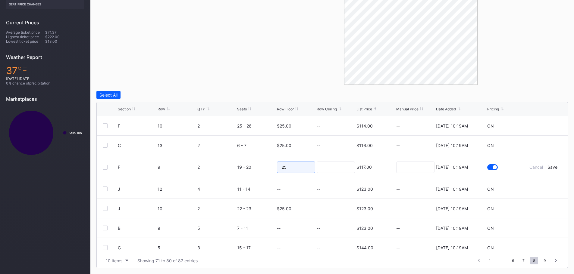
click at [290, 167] on input "25" at bounding box center [296, 167] width 38 height 11
type input "2"
click at [547, 167] on div "Save" at bounding box center [552, 167] width 10 height 5
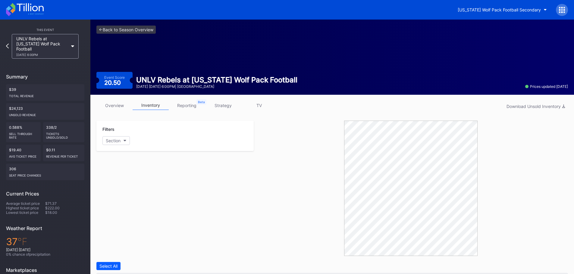
click at [33, 10] on icon at bounding box center [25, 9] width 38 height 13
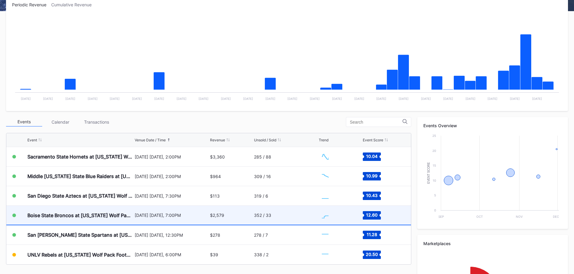
scroll to position [181, 0]
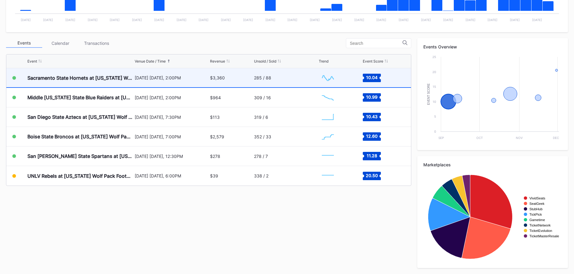
click at [136, 85] on div "[DATE] [DATE], 2:00PM" at bounding box center [172, 77] width 74 height 19
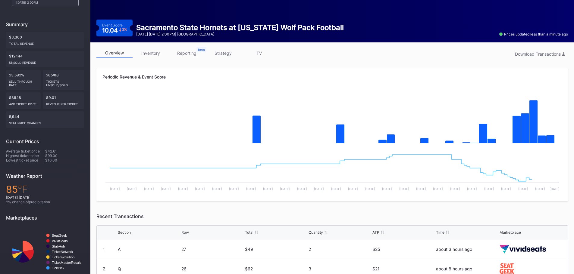
scroll to position [176, 0]
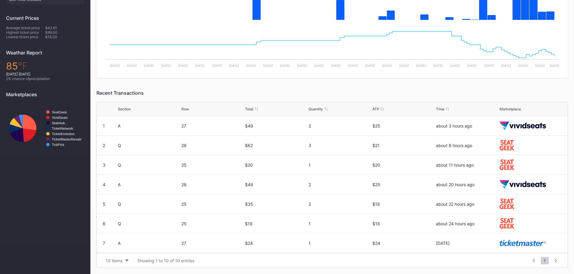
click at [376, 108] on div "ATP" at bounding box center [375, 109] width 7 height 5
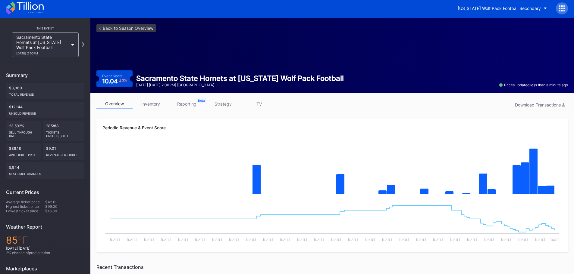
scroll to position [0, 0]
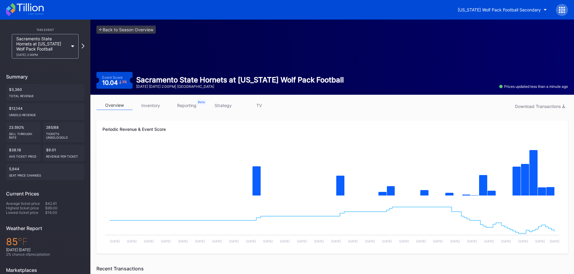
click at [148, 104] on link "inventory" at bounding box center [151, 105] width 36 height 9
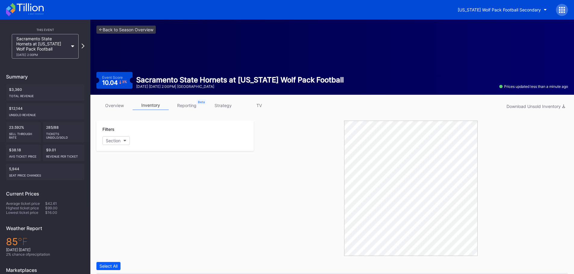
click at [116, 105] on link "overview" at bounding box center [114, 105] width 36 height 9
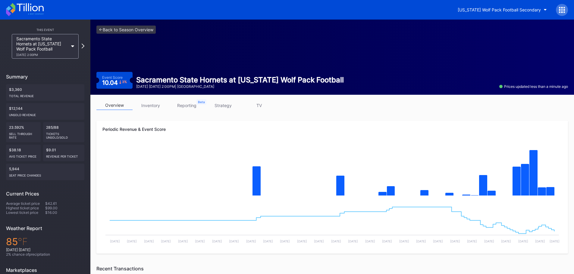
click at [152, 105] on link "inventory" at bounding box center [151, 105] width 36 height 9
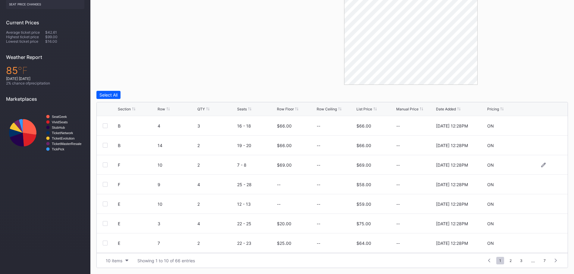
scroll to position [30, 0]
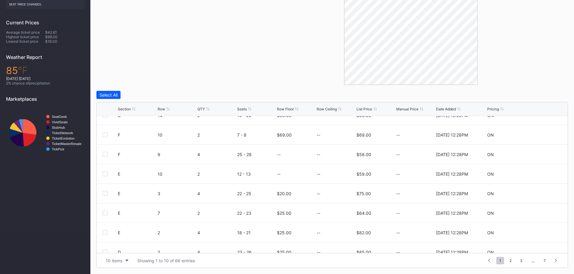
click at [365, 111] on div "List Price" at bounding box center [364, 109] width 16 height 5
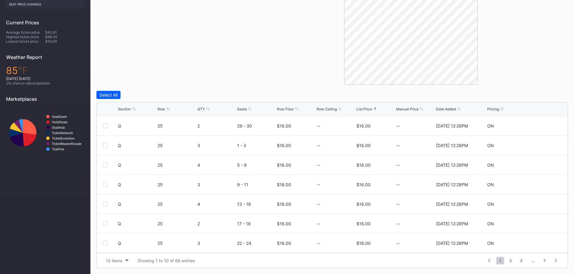
click at [365, 111] on div "List Price" at bounding box center [364, 109] width 16 height 5
click at [366, 108] on div "List Price" at bounding box center [364, 109] width 16 height 5
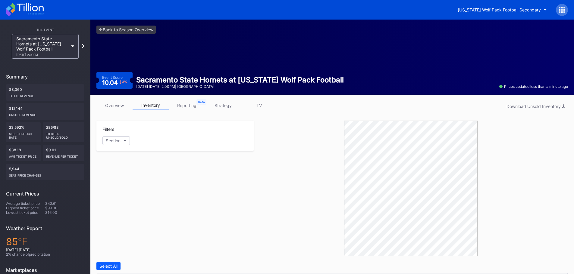
click at [35, 11] on icon at bounding box center [30, 7] width 27 height 8
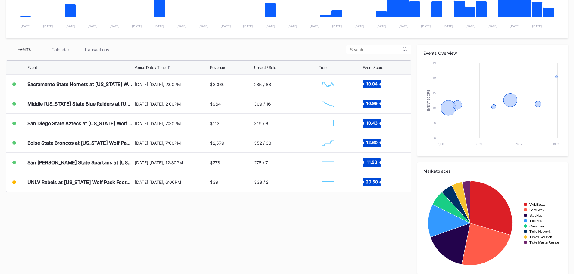
scroll to position [181, 0]
